Goal: Information Seeking & Learning: Learn about a topic

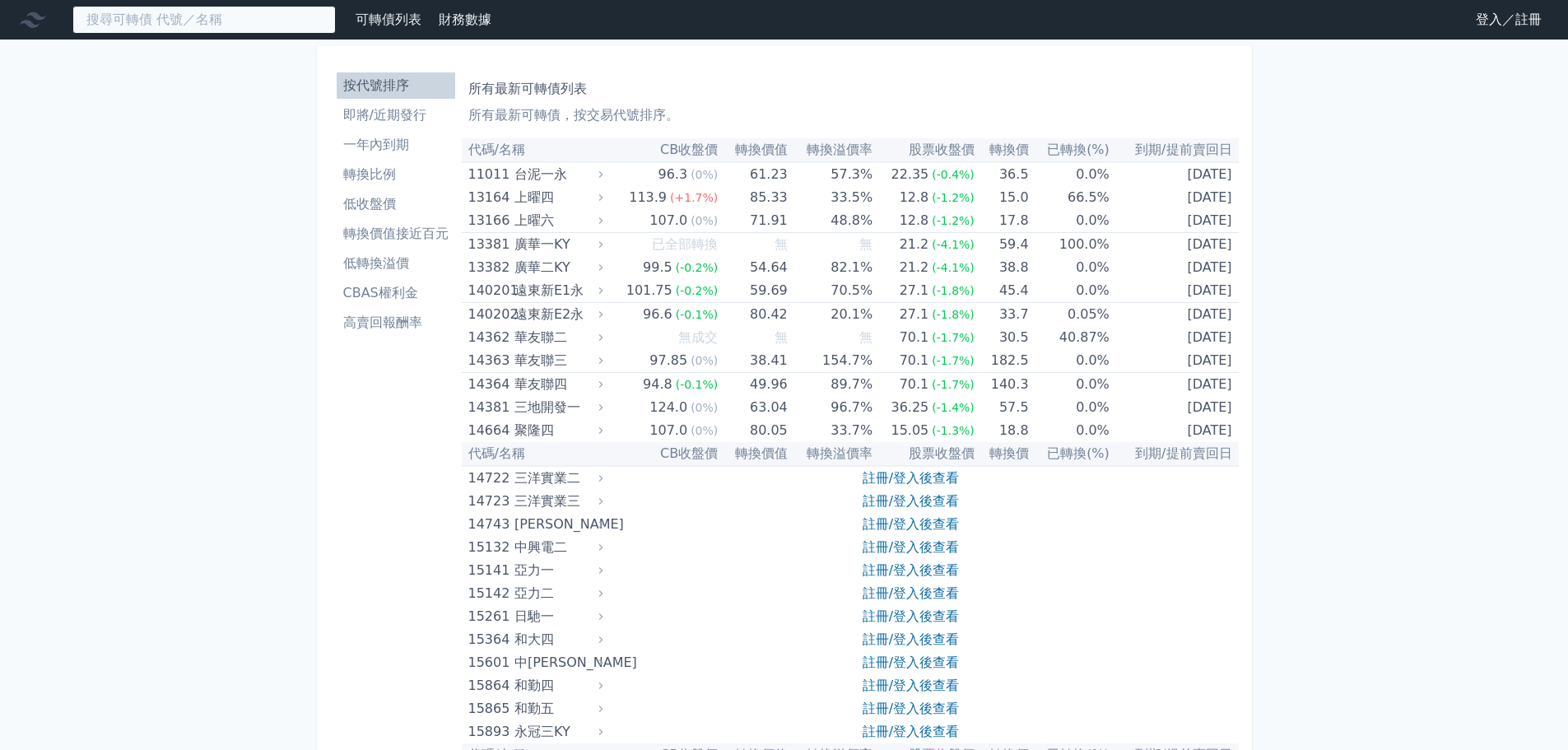
click at [197, 14] on input at bounding box center [204, 20] width 264 height 28
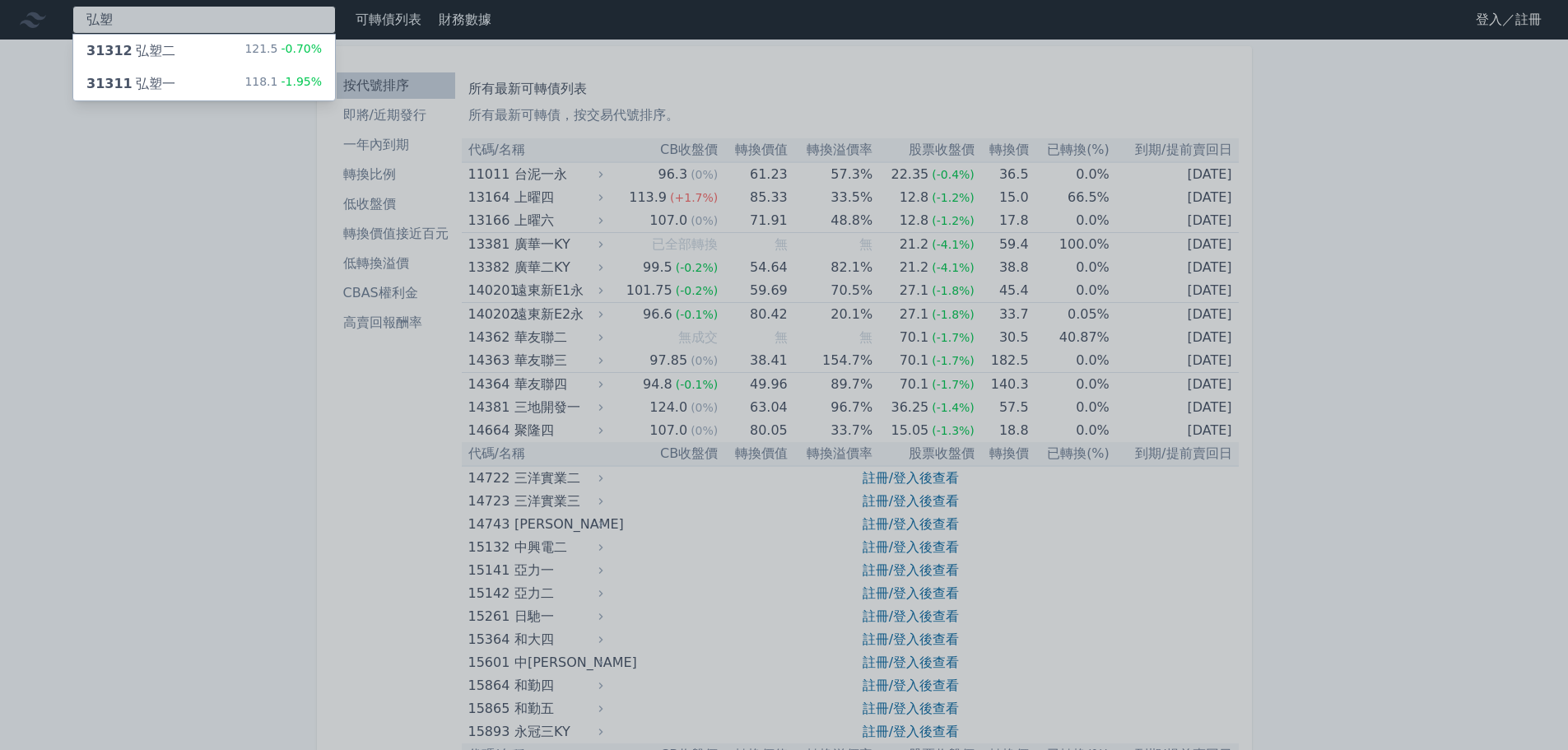
type input "弘塑"
click at [253, 84] on div "118.1 -1.95%" at bounding box center [283, 84] width 77 height 20
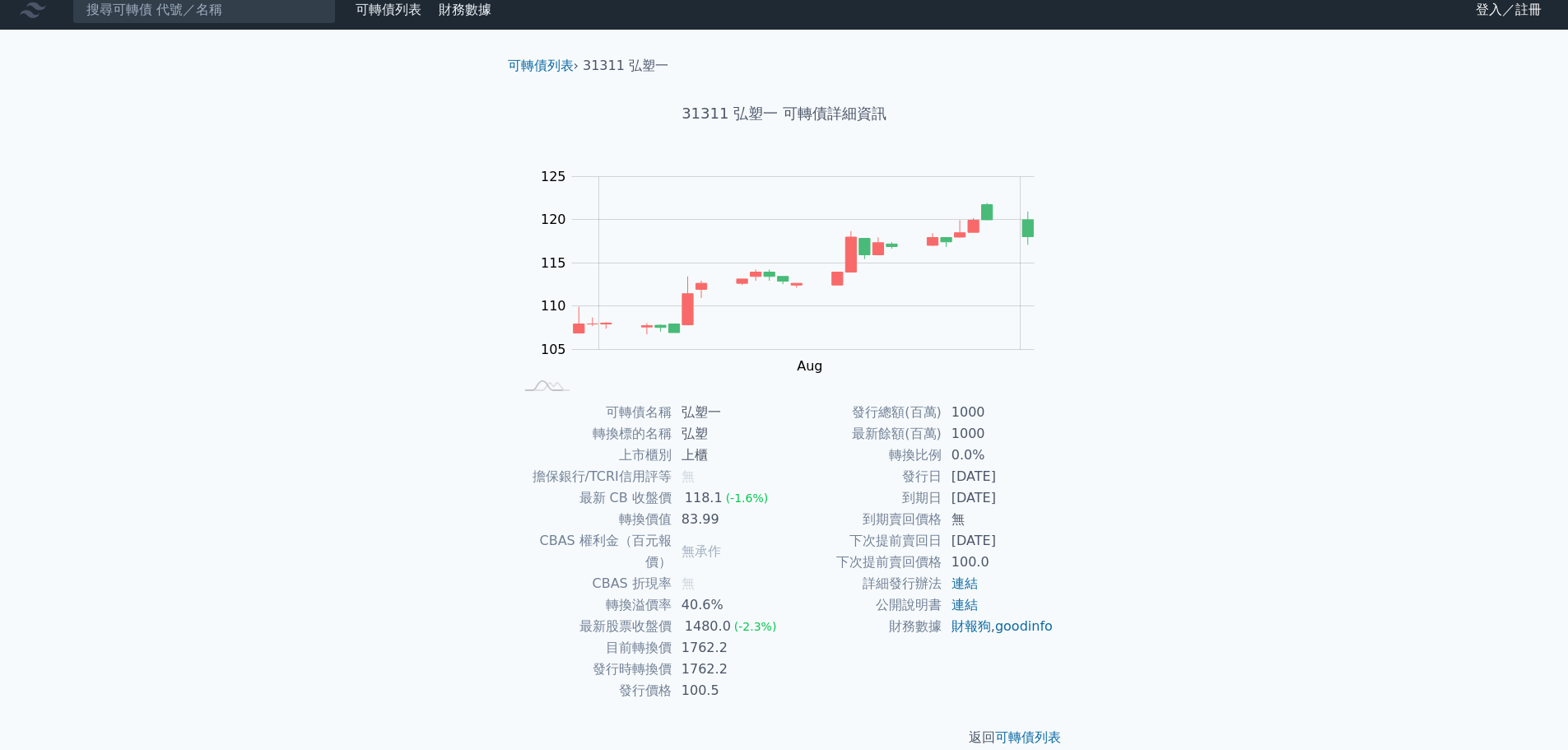
scroll to position [12, 0]
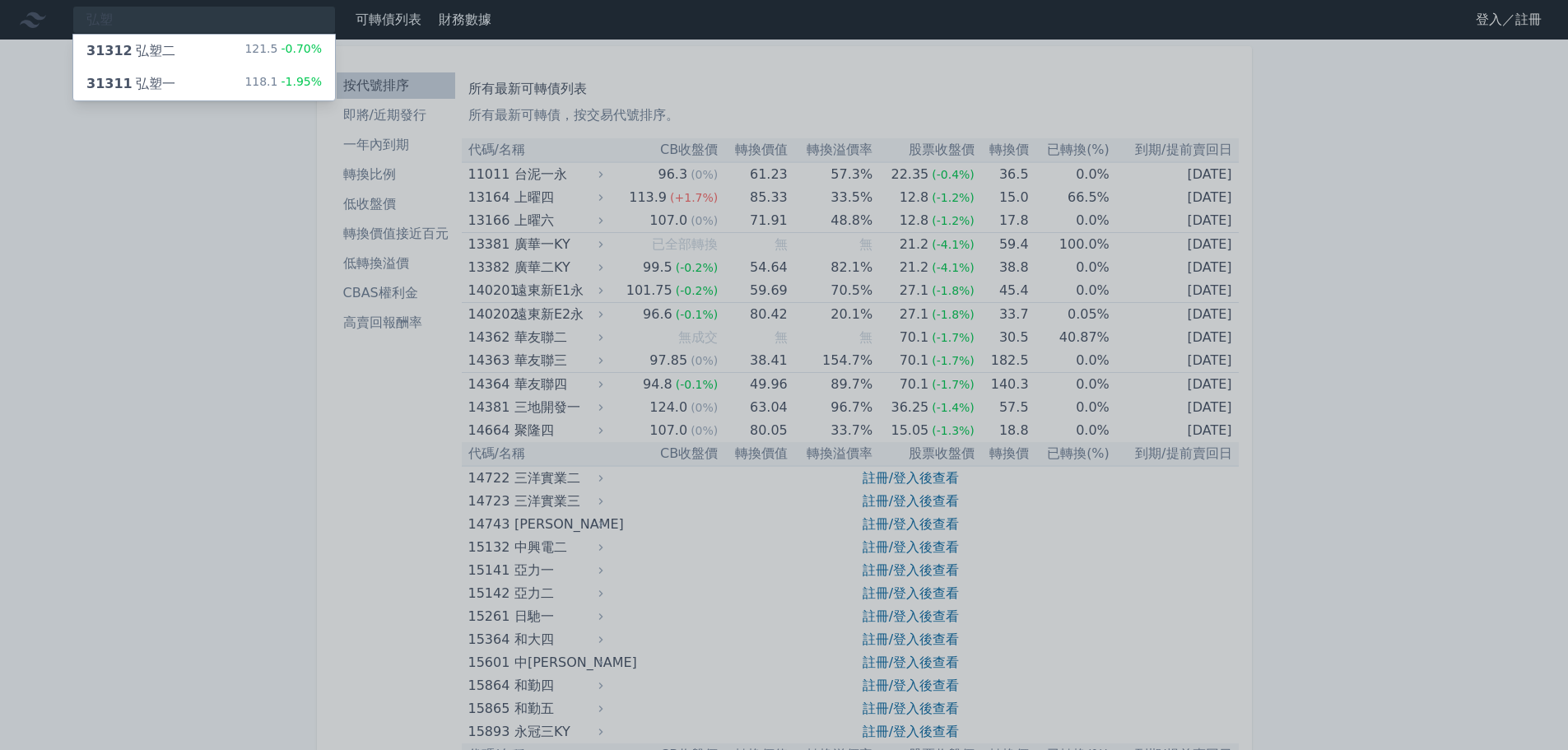
click at [155, 50] on div "31312 弘塑二" at bounding box center [131, 51] width 89 height 20
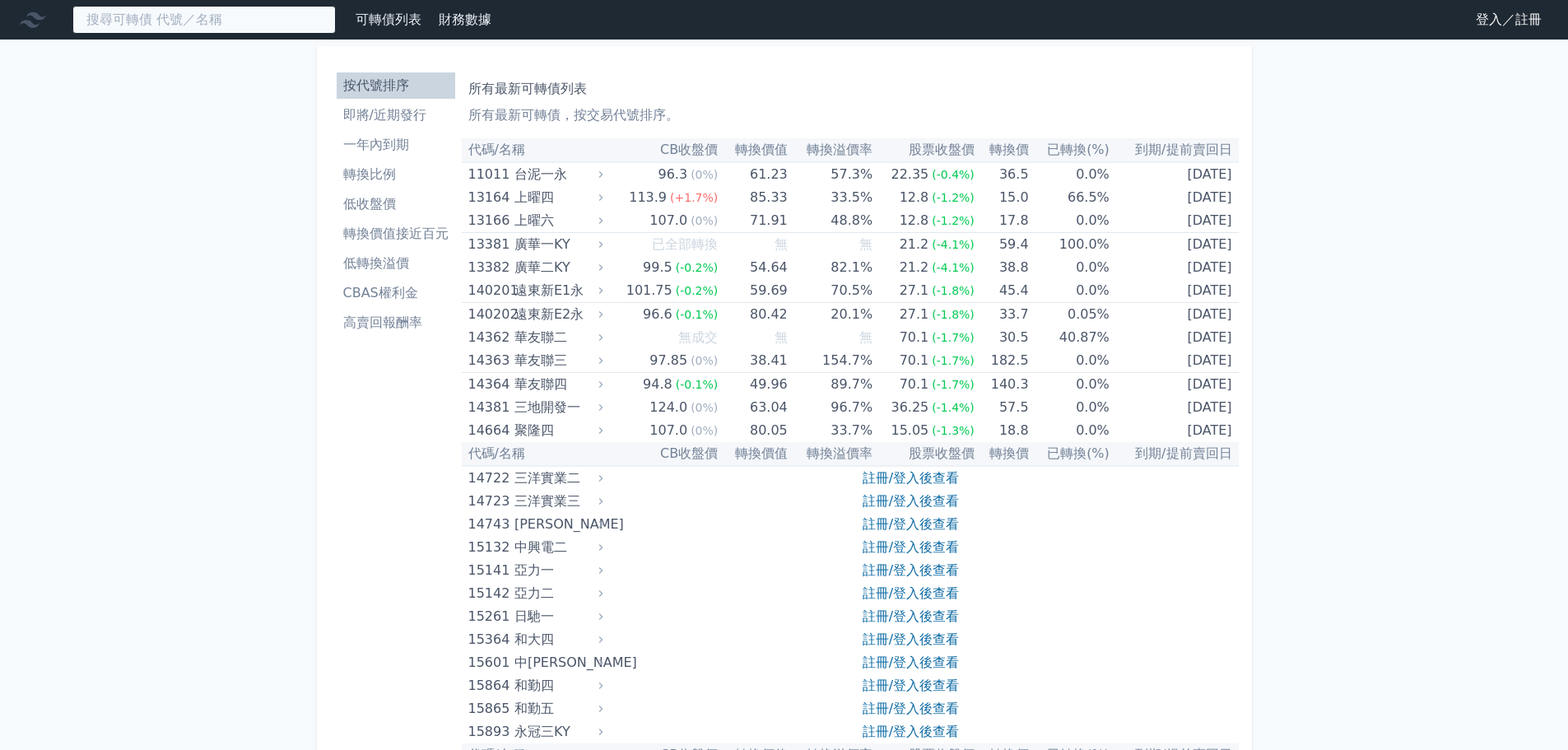
click at [223, 20] on input at bounding box center [204, 20] width 264 height 28
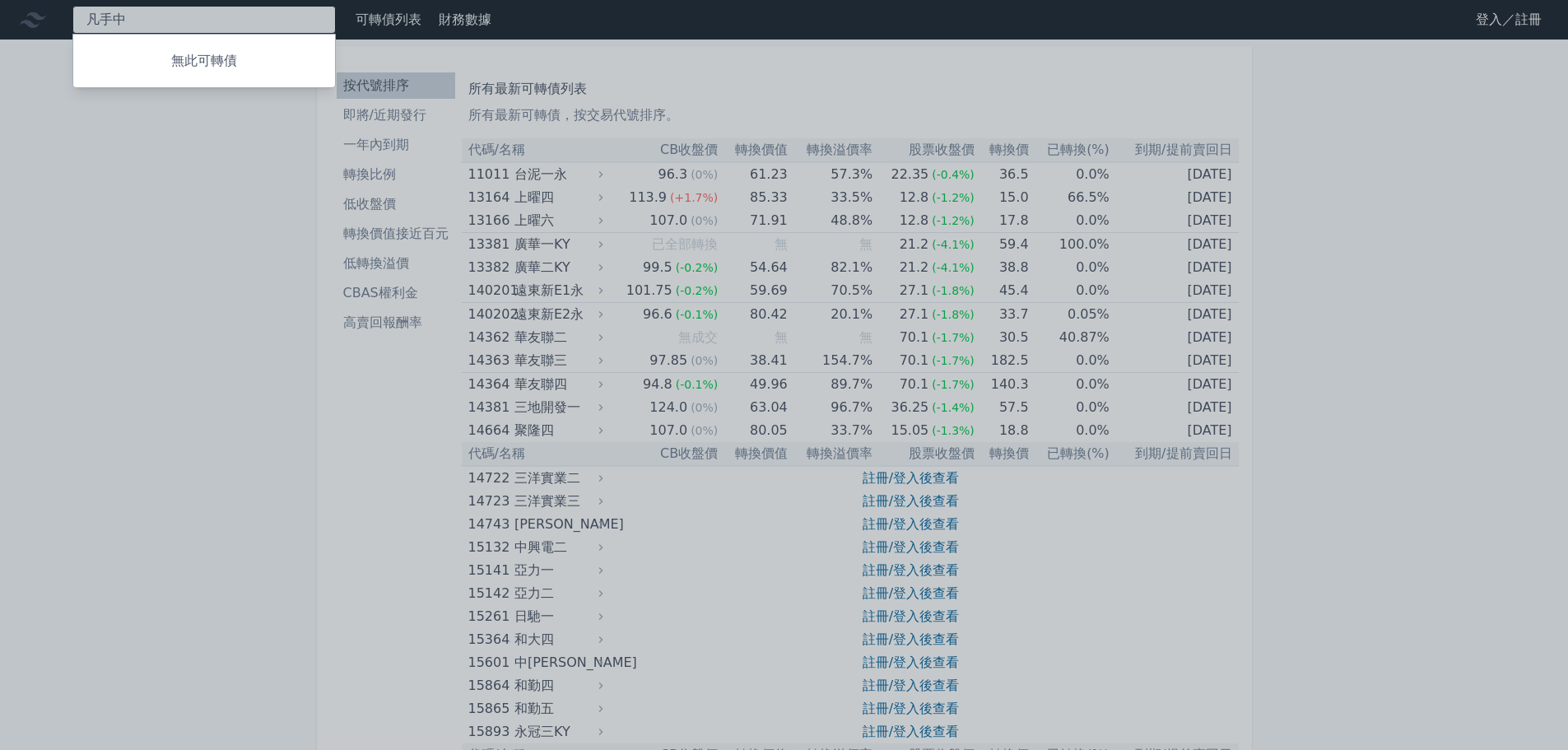
type input "凡"
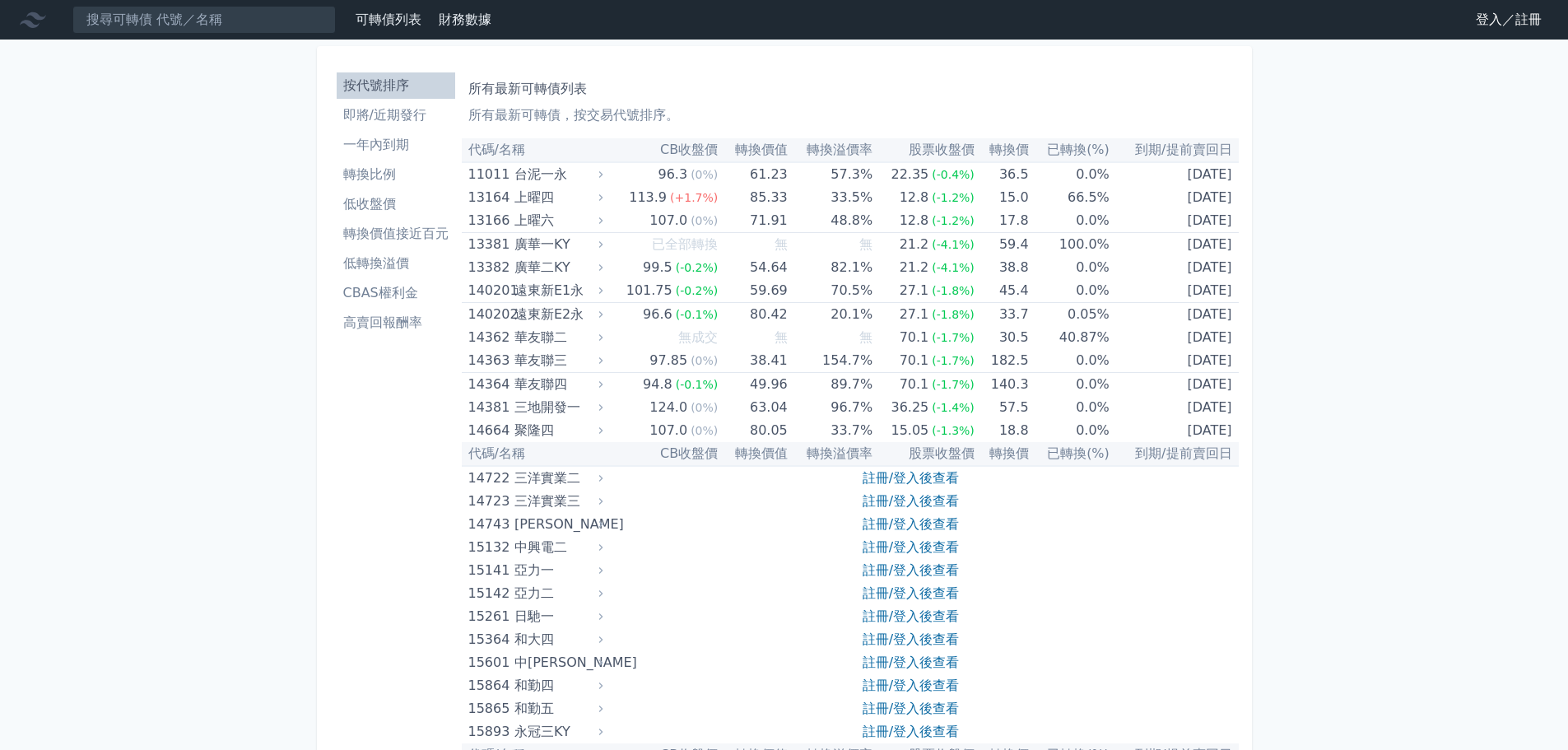
click at [372, 290] on li "CBAS權利金" at bounding box center [396, 293] width 118 height 20
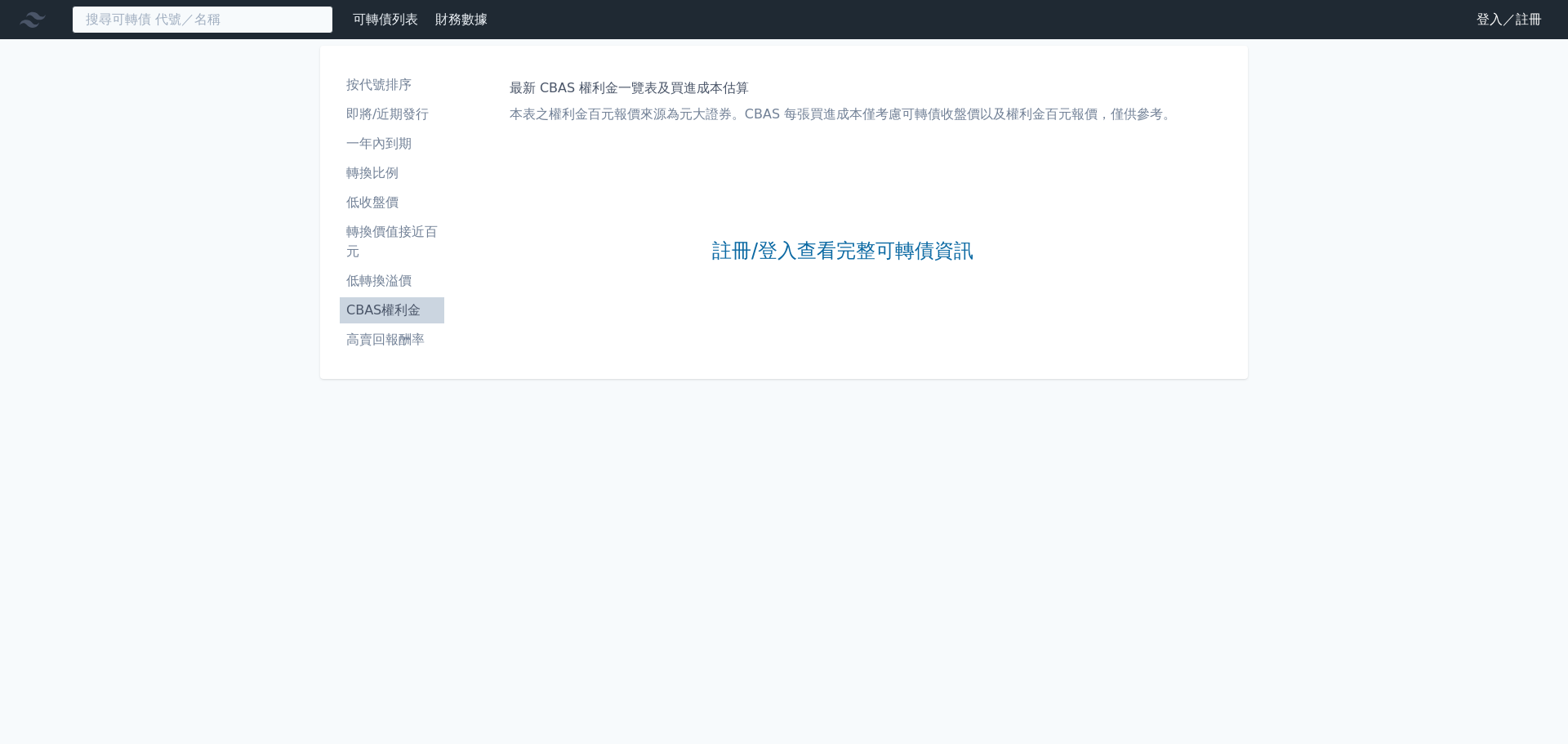
click at [104, 15] on input at bounding box center [202, 20] width 262 height 28
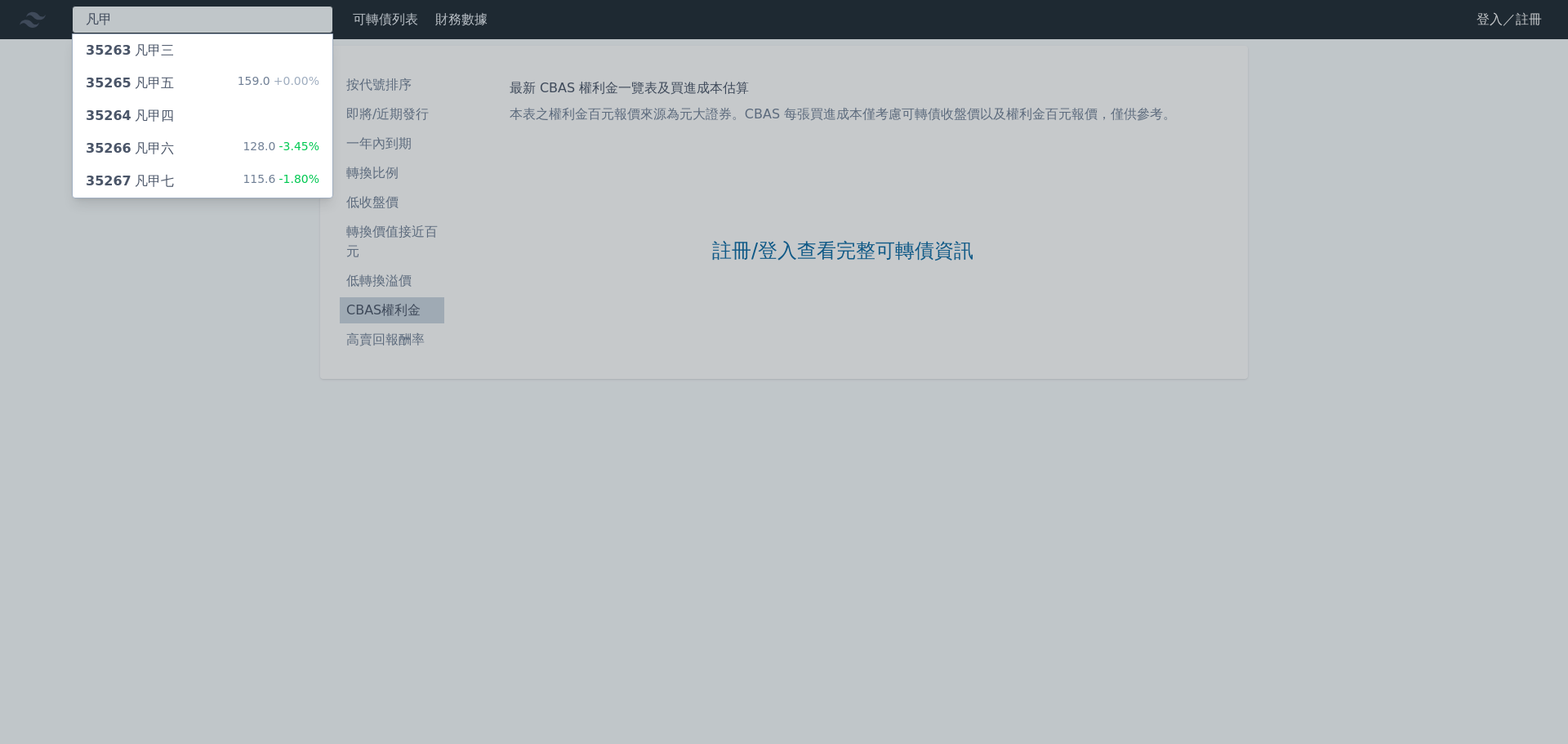
type input "凡甲"
click at [156, 186] on div "35267 凡甲七" at bounding box center [130, 181] width 89 height 20
click at [198, 154] on div "35266 凡甲六 128.0 -3.45%" at bounding box center [202, 148] width 260 height 33
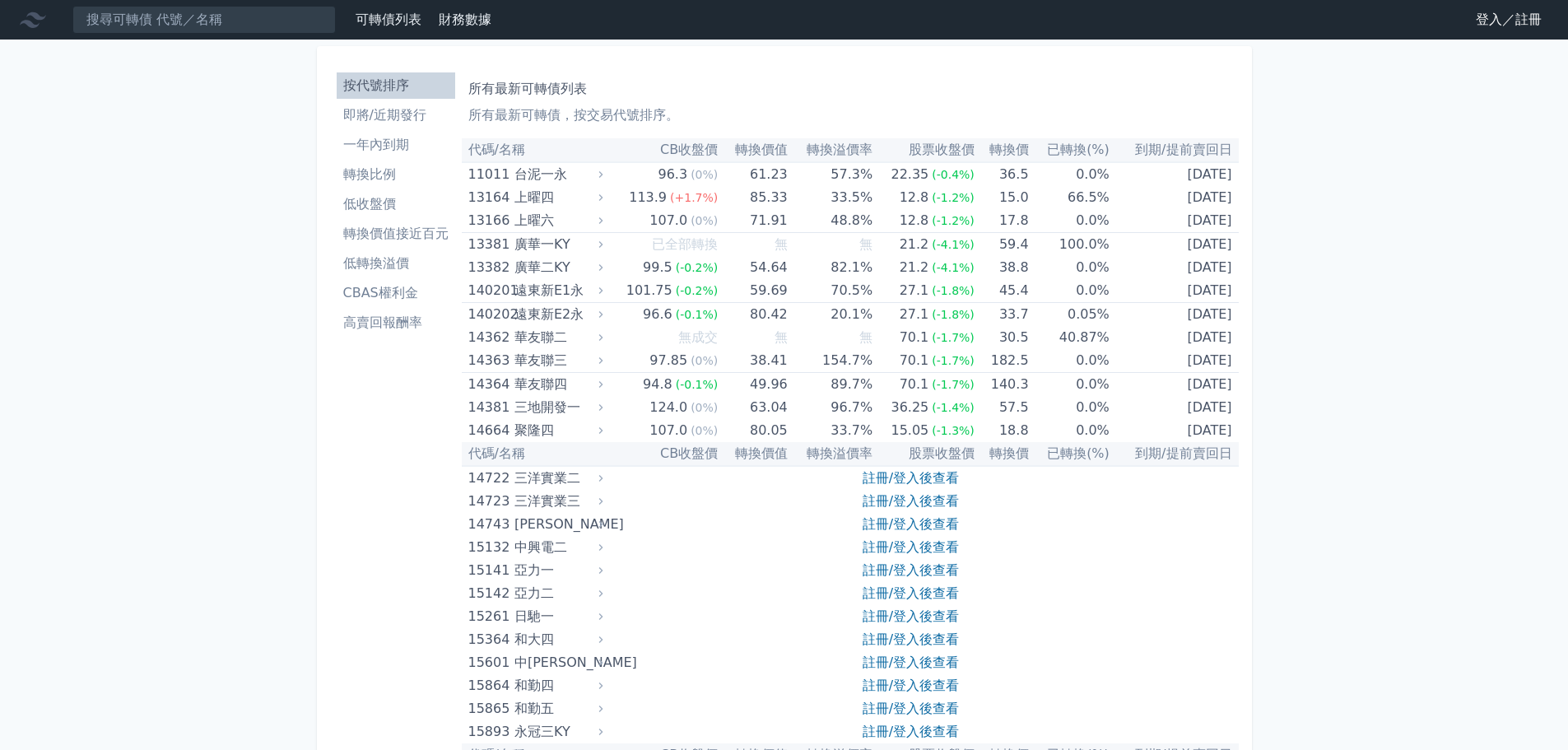
click at [393, 110] on li "即將/近期發行" at bounding box center [396, 115] width 118 height 20
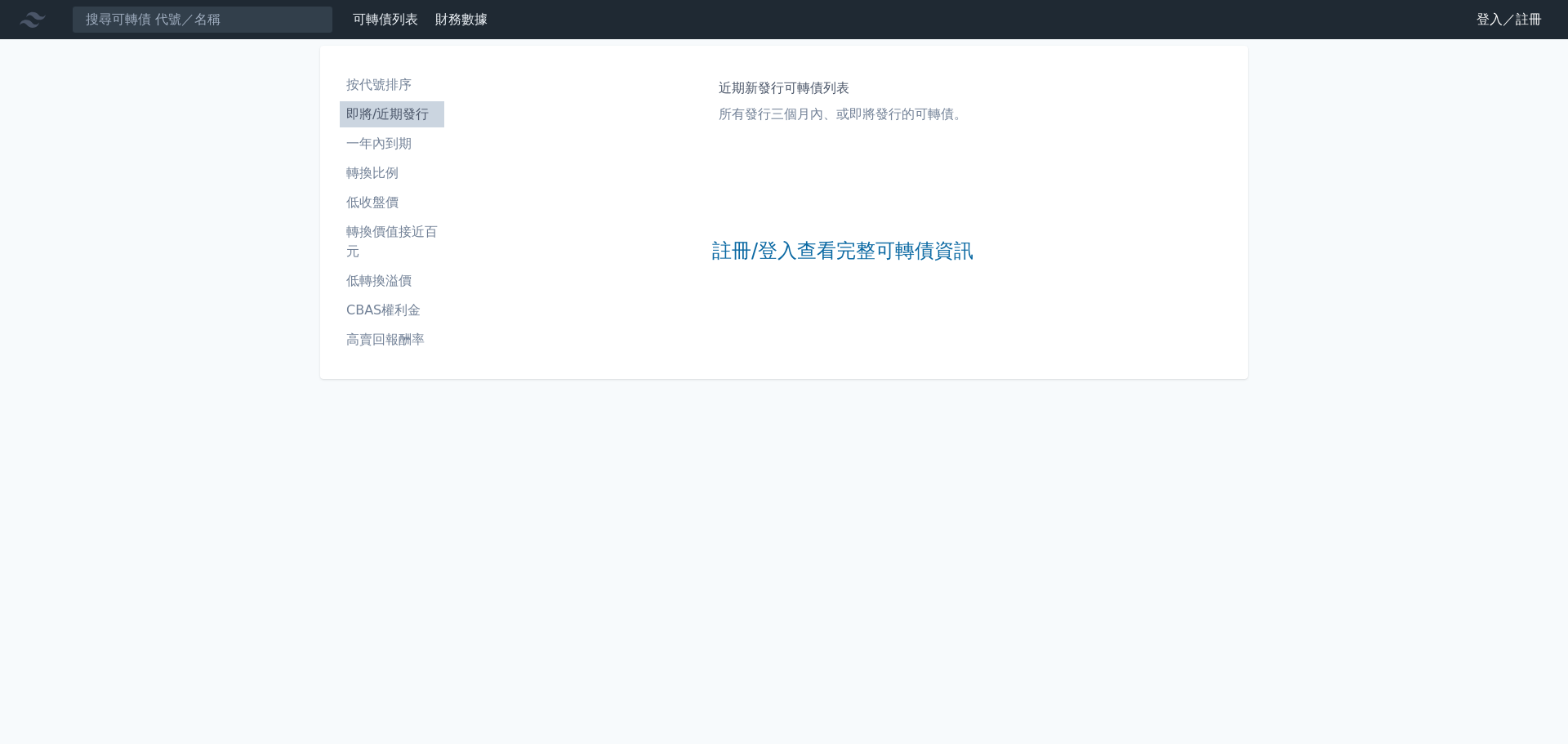
click at [392, 140] on li "一年內到期" at bounding box center [392, 143] width 104 height 20
click at [378, 182] on li "轉換比例" at bounding box center [392, 172] width 104 height 20
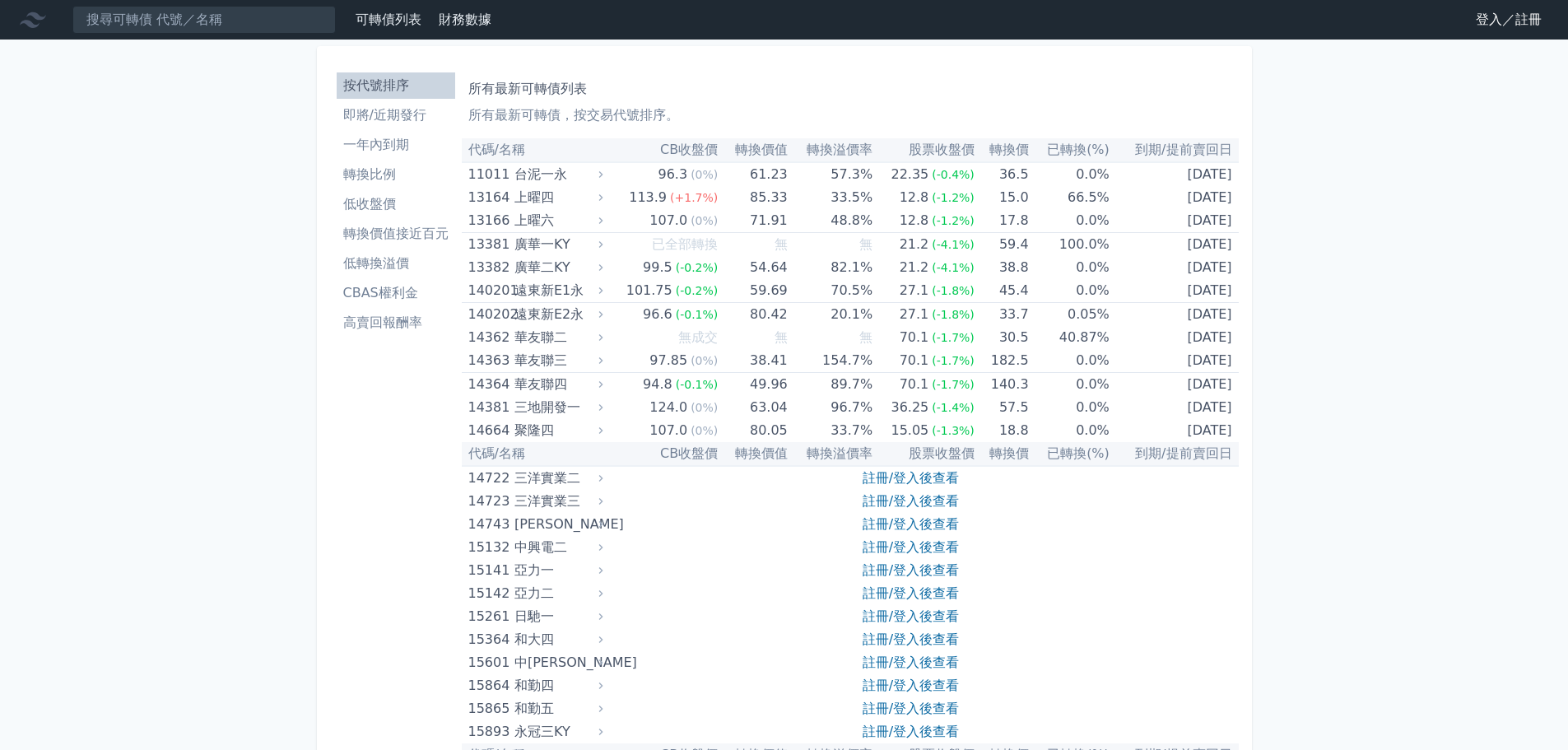
click at [379, 294] on li "CBAS權利金" at bounding box center [396, 293] width 118 height 20
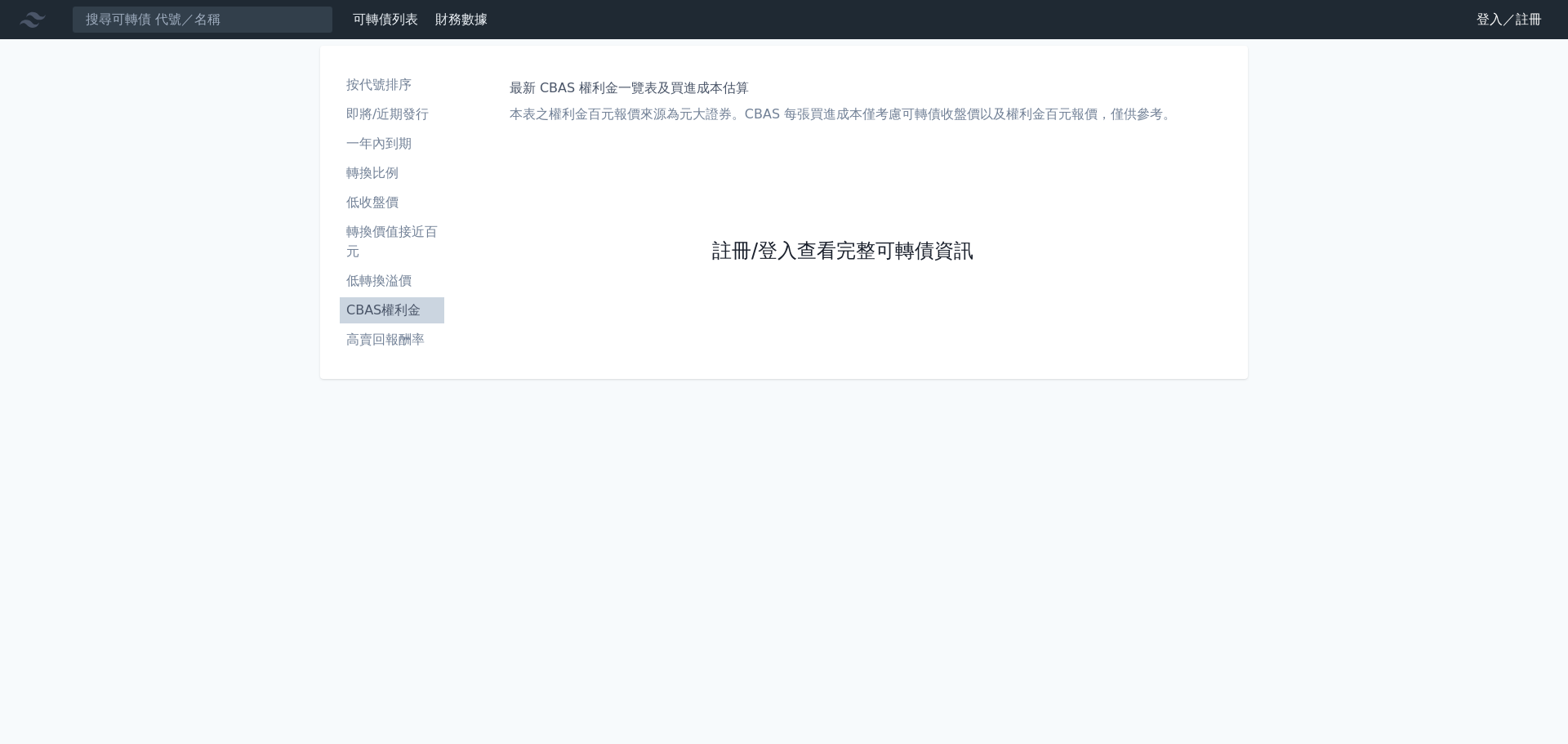
click at [739, 250] on link "註冊/登入查看完整可轉債資訊" at bounding box center [842, 251] width 262 height 26
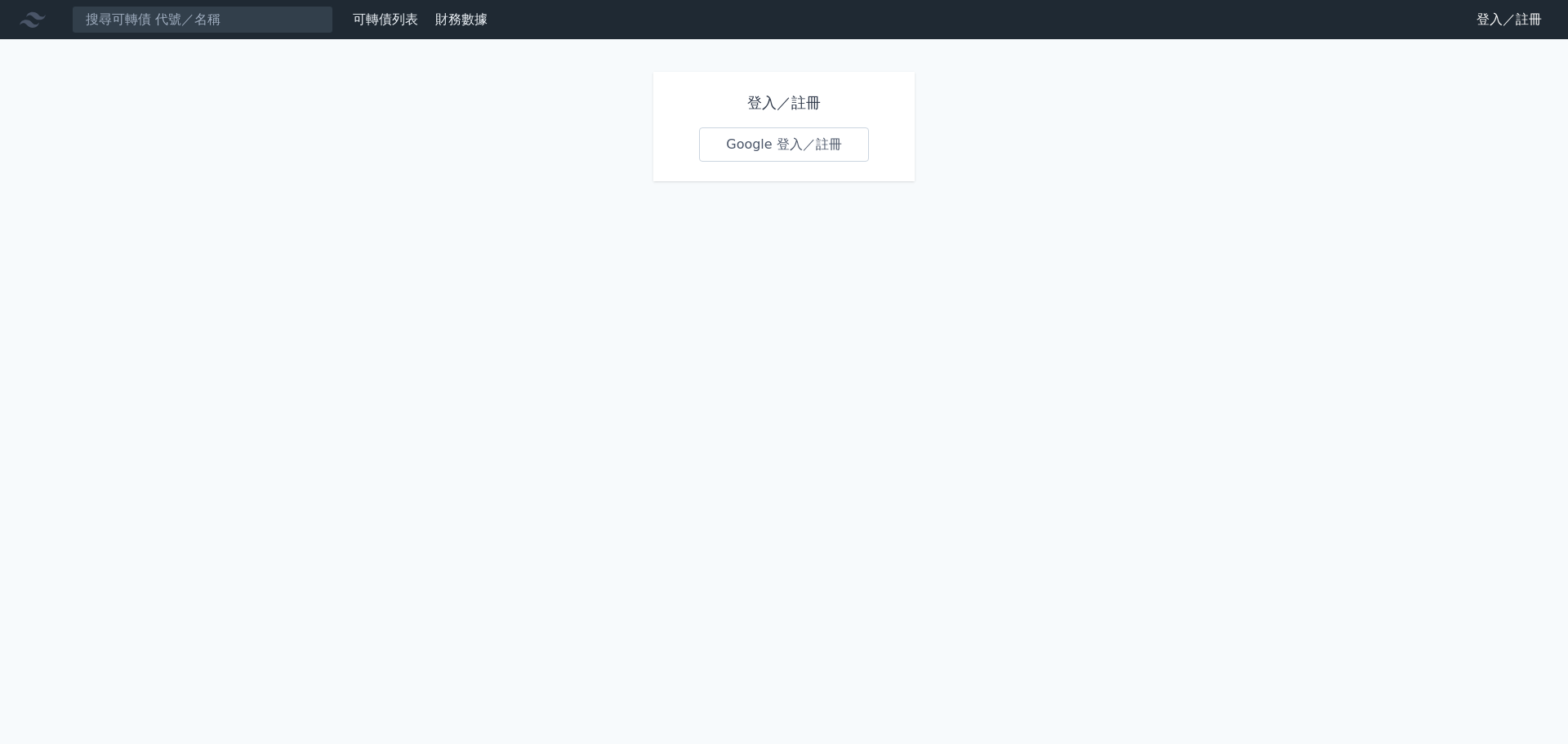
click at [769, 138] on link "Google 登入／註冊" at bounding box center [784, 144] width 170 height 34
